Goal: Task Accomplishment & Management: Complete application form

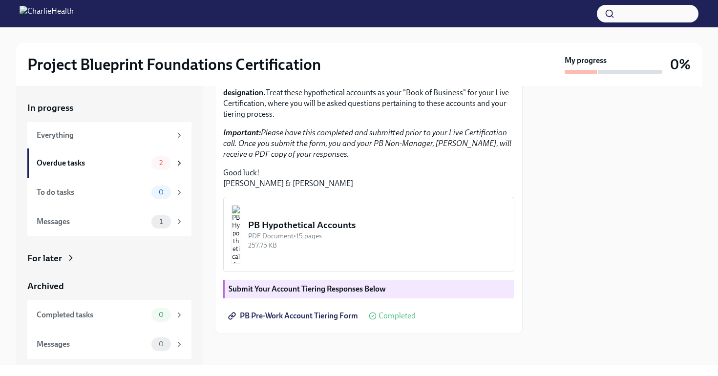
scroll to position [231, 0]
click at [116, 159] on div "Overdue tasks" at bounding box center [92, 163] width 111 height 11
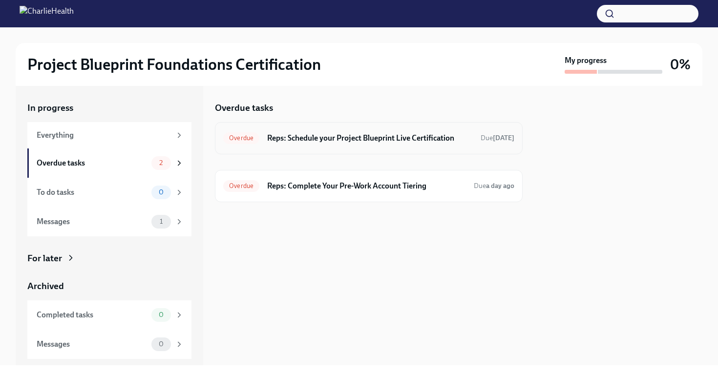
click at [347, 142] on h6 "Reps: Schedule your Project Blueprint Live Certification" at bounding box center [370, 138] width 206 height 11
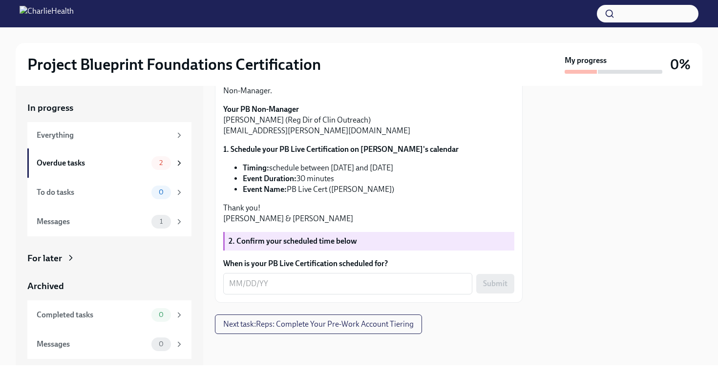
scroll to position [200, 0]
click at [327, 297] on div "Hi [PERSON_NAME]! We're excited to get you Project Blueprint "certified" in the…" at bounding box center [369, 165] width 308 height 273
click at [326, 285] on textarea "When is your PB Live Certification scheduled for?" at bounding box center [347, 284] width 237 height 12
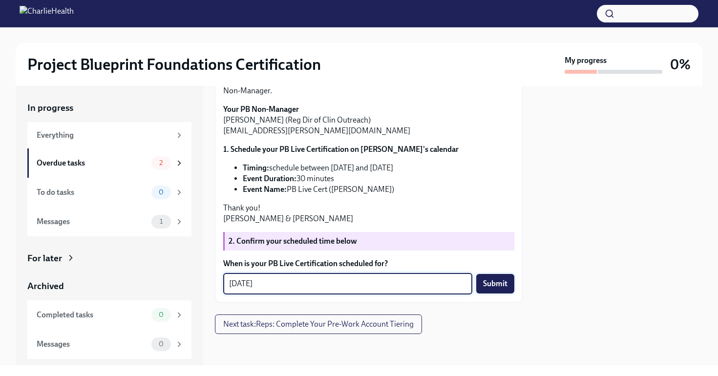
type textarea "[DATE]"
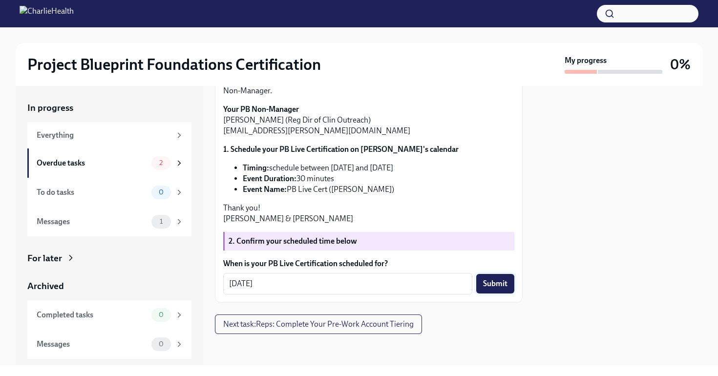
click at [504, 285] on span "Submit" at bounding box center [495, 284] width 24 height 10
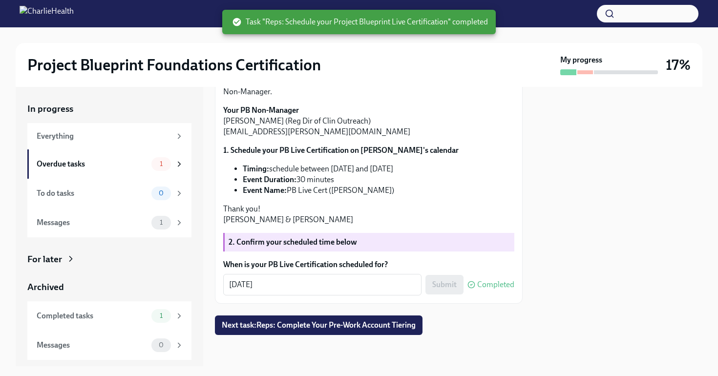
scroll to position [0, 0]
click at [112, 158] on div "Overdue tasks 1" at bounding box center [110, 164] width 147 height 14
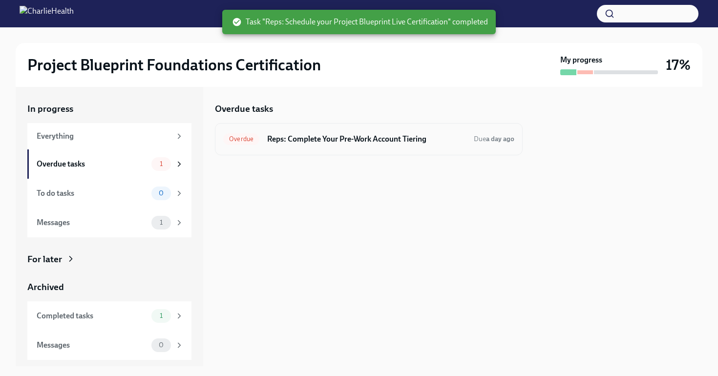
click at [336, 141] on h6 "Reps: Complete Your Pre-Work Account Tiering" at bounding box center [366, 139] width 199 height 11
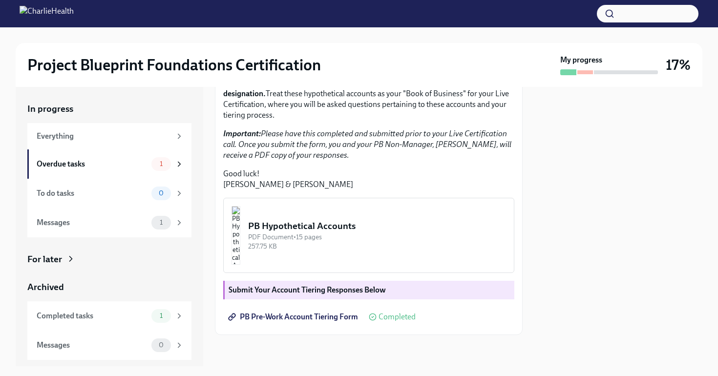
scroll to position [231, 0]
click at [240, 239] on img "button" at bounding box center [235, 235] width 9 height 59
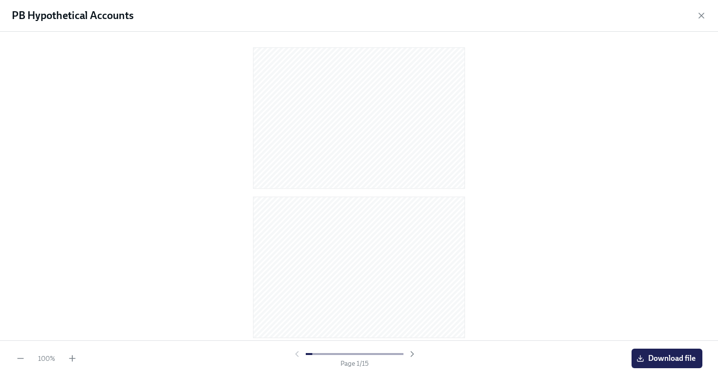
scroll to position [0, 0]
click at [703, 21] on div "PB Hypothetical Accounts" at bounding box center [359, 16] width 718 height 32
click at [702, 15] on icon "button" at bounding box center [701, 15] width 5 height 5
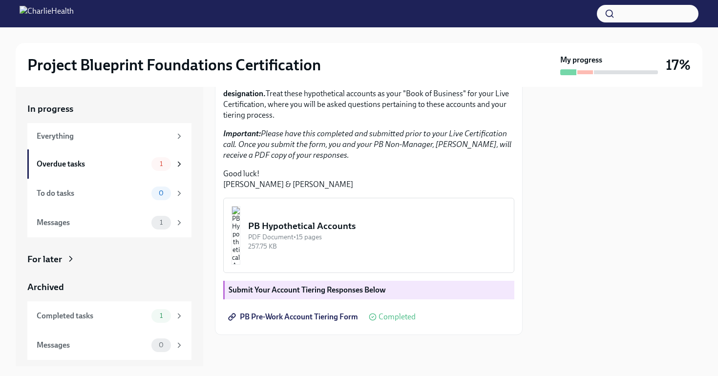
click at [311, 1] on div at bounding box center [359, 13] width 718 height 27
